Goal: Task Accomplishment & Management: Use online tool/utility

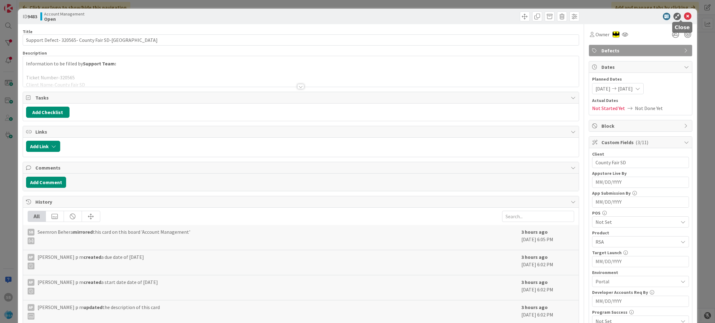
click at [684, 15] on icon at bounding box center [687, 16] width 7 height 7
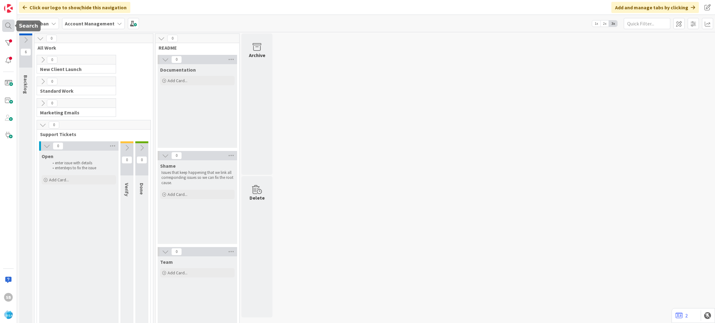
click at [6, 26] on div at bounding box center [8, 26] width 12 height 12
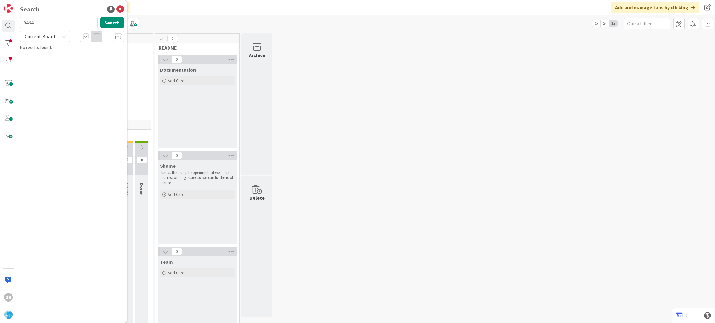
type input "9484"
click at [94, 56] on span "Support Maintenance - 320878-Dicks Fresh Market-RSA" at bounding box center [75, 58] width 93 height 12
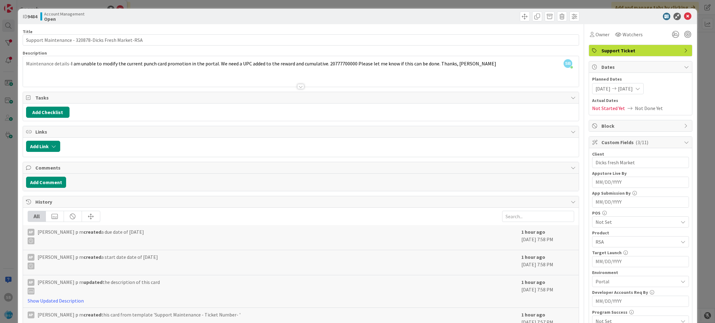
scroll to position [173, 0]
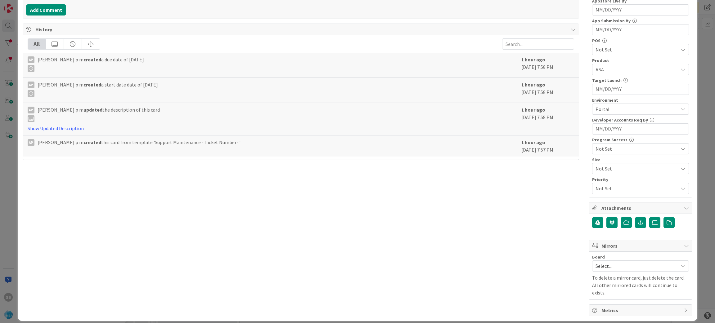
click at [608, 267] on span "Select..." at bounding box center [635, 266] width 79 height 9
click at [596, 310] on icon at bounding box center [598, 306] width 5 height 9
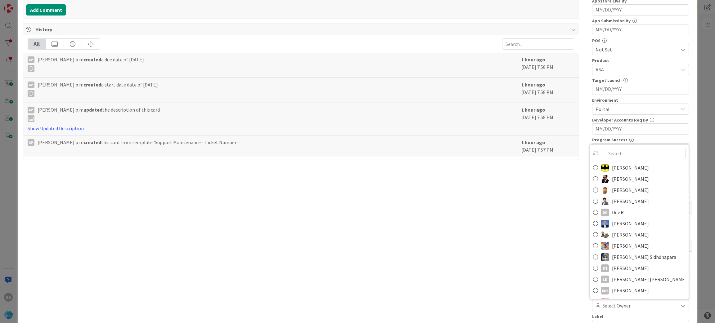
scroll to position [176, 0]
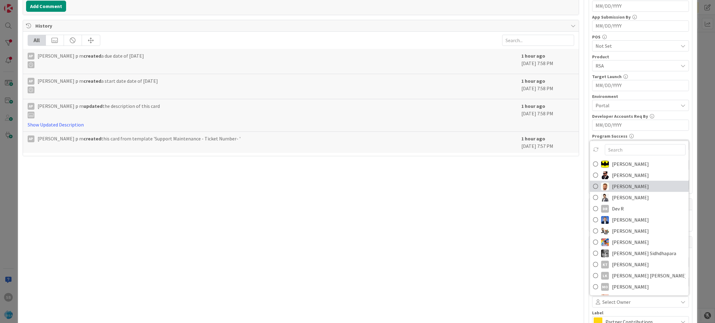
click at [614, 188] on span "[PERSON_NAME]" at bounding box center [630, 186] width 37 height 9
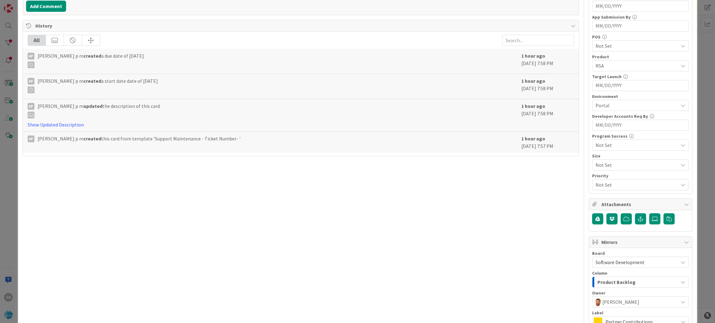
drag, startPoint x: 665, startPoint y: 180, endPoint x: 637, endPoint y: 199, distance: 33.4
click at [637, 199] on div "Owner Watchers Support Ticket Dates Planned Dates [DATE] [DATE] Actual Dates No…" at bounding box center [641, 117] width 104 height 539
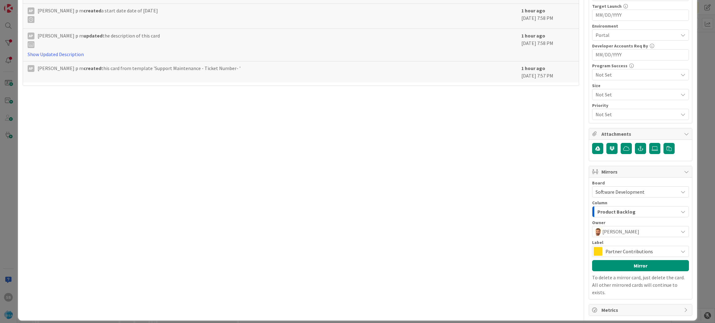
click at [636, 249] on span "Partner Contributions" at bounding box center [641, 251] width 70 height 9
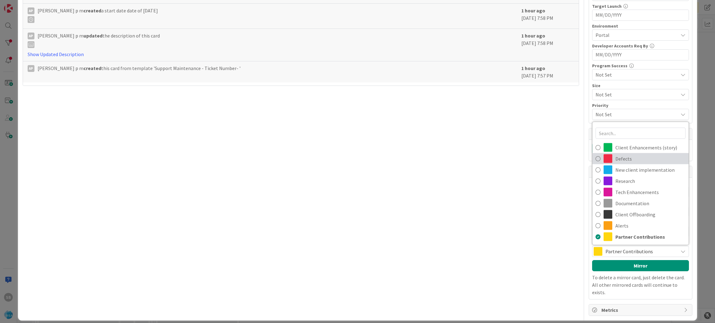
click at [615, 159] on span "Defects" at bounding box center [650, 158] width 70 height 9
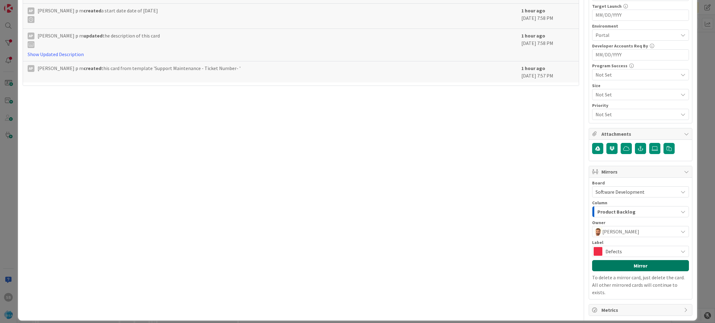
click at [619, 265] on button "Mirror" at bounding box center [640, 265] width 97 height 11
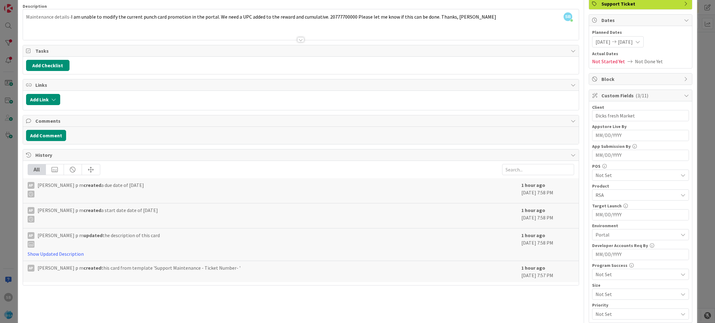
scroll to position [0, 0]
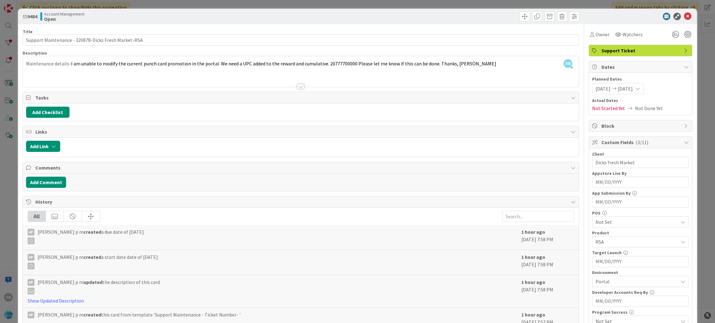
click at [684, 14] on icon at bounding box center [687, 16] width 7 height 7
